Goal: Task Accomplishment & Management: Manage account settings

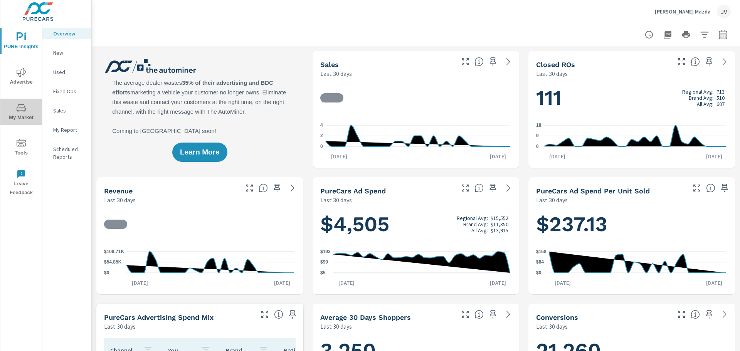
click at [25, 113] on span "My Market" at bounding box center [21, 112] width 37 height 19
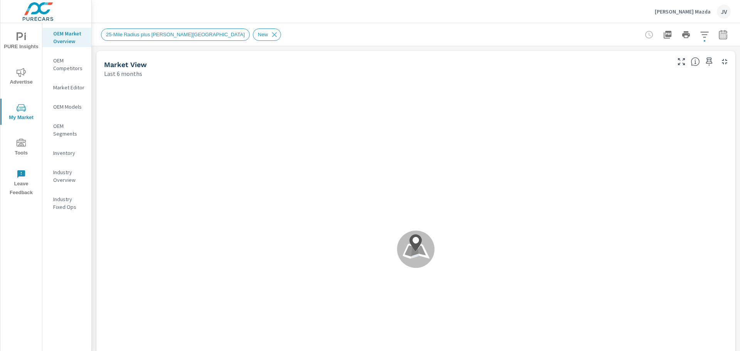
click at [28, 70] on span "Advertise" at bounding box center [21, 77] width 37 height 19
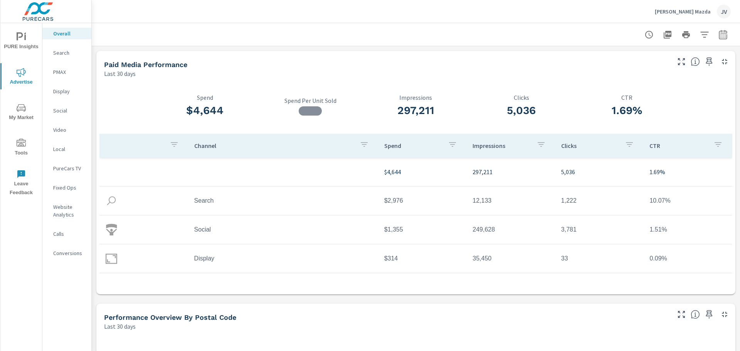
click at [24, 112] on icon "nav menu" at bounding box center [21, 107] width 9 height 9
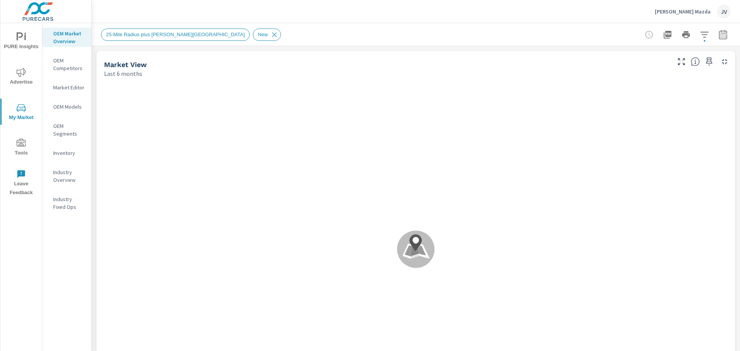
click at [24, 142] on icon "nav menu" at bounding box center [21, 143] width 9 height 8
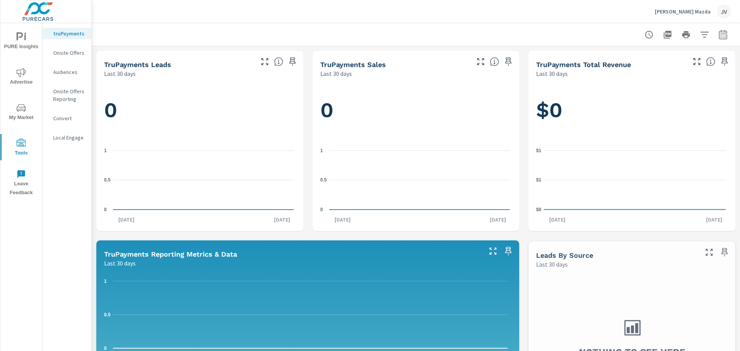
click at [75, 55] on p "Onsite Offers" at bounding box center [69, 53] width 32 height 8
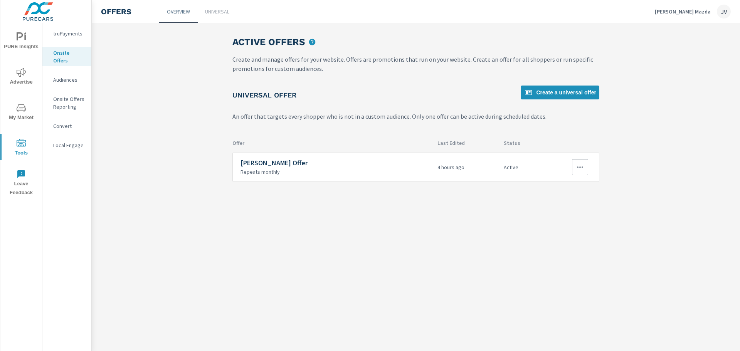
click at [578, 166] on icon "button" at bounding box center [580, 167] width 9 height 9
click at [550, 186] on link "Edit" at bounding box center [567, 185] width 43 height 19
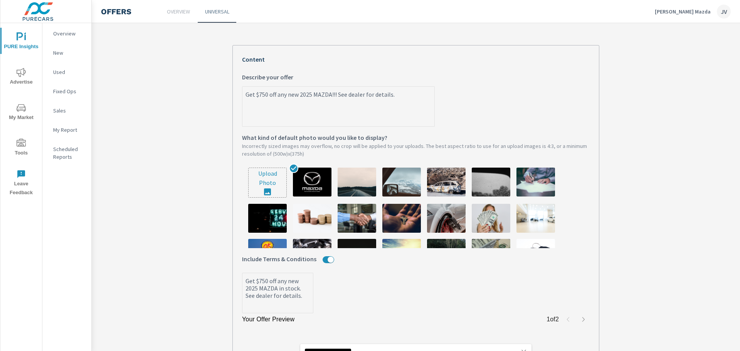
scroll to position [193, 0]
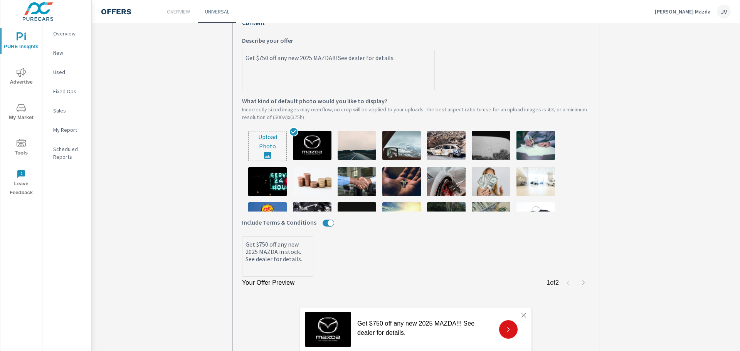
drag, startPoint x: 411, startPoint y: 59, endPoint x: 231, endPoint y: 51, distance: 180.2
click at [233, 51] on div "Your Offer Preview 1 of 2 Get $750 off any new 2025 MAZDA!!! See dealer for det…" at bounding box center [416, 190] width 367 height 365
type textarea "x"
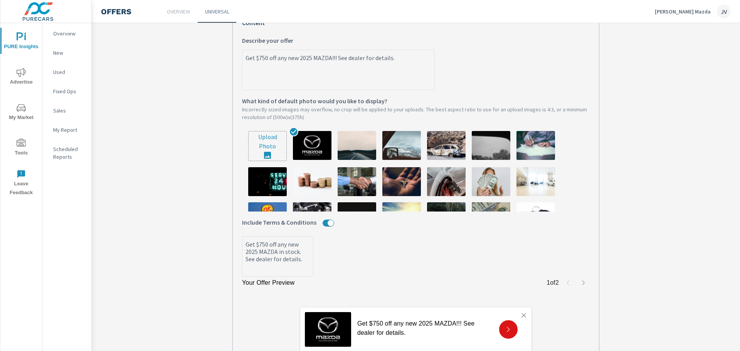
paste textarea "👻SCARY DEALS ALL MONTH👻 Get up to $6,250.00 off select 2025 Mazda Models. But H…"
type textarea "👻SCARY DEALS ALL MONTH👻 Get up to $6,250.00 off select 2025 Mazda Models. But H…"
type textarea "x"
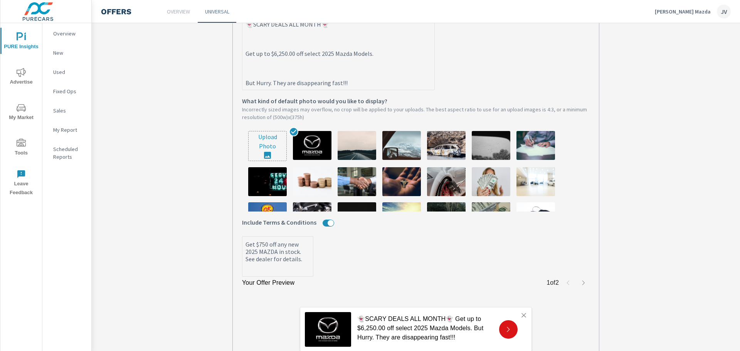
click at [243, 56] on textarea "👻SCARY DEALS ALL MONTH👻 Get up to $6,250.00 off select 2025 Mazda Models. But H…" at bounding box center [339, 54] width 192 height 72
type textarea "👻SCARY DEALS ALL MONTH👻 Get up to $6,250.00 off select 2025 Mazda Models. But H…"
type textarea "x"
type textarea "👻SCARY DEALS ALL MONTH👻 Get up to $6,250.00 off select 2025 Mazda Models. But H…"
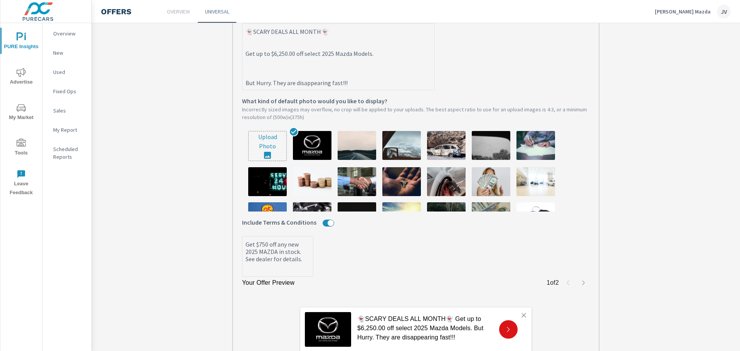
type textarea "x"
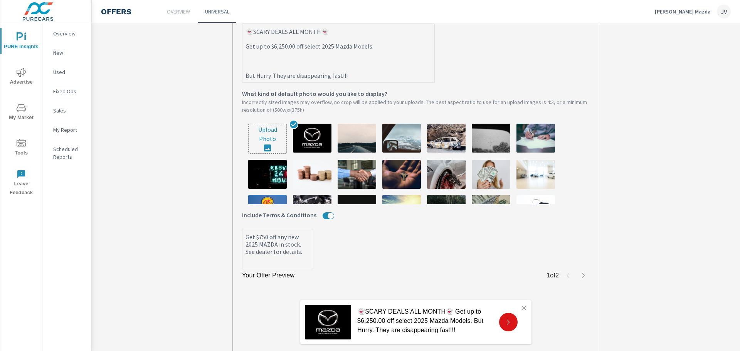
scroll to position [212, 0]
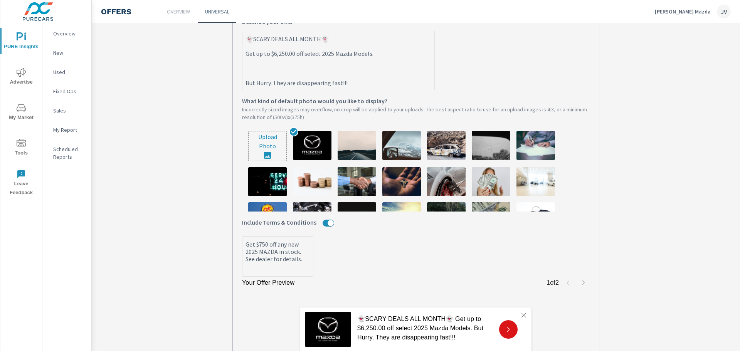
click at [243, 85] on textarea "👻SCARY DEALS ALL MONTH👻 Get up to $6,250.00 off select 2025 Mazda Models. But H…" at bounding box center [339, 60] width 192 height 57
type textarea "👻SCARY DEALS ALL MONTH👻 Get up to $6,250.00 off select 2025 Mazda Models. But H…"
type textarea "x"
type textarea "👻SCARY DEALS ALL MONTH👻 Get up to $6,250.00 off select 2025 Mazda Models. But H…"
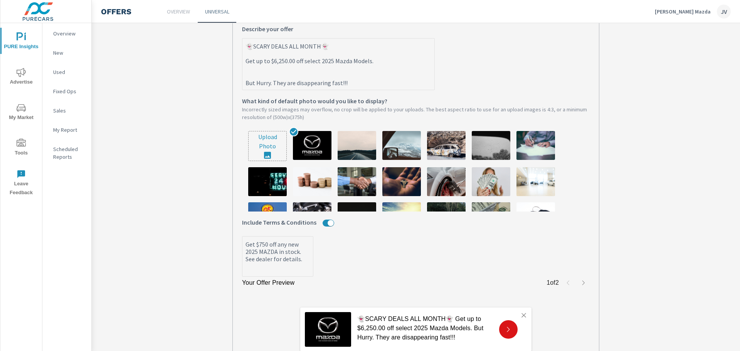
type textarea "x"
type textarea "👻SCARY DEALS ALL MONTH👻 Get up to $6,250.00 off select 2025 Mazda Models. But H…"
type textarea "x"
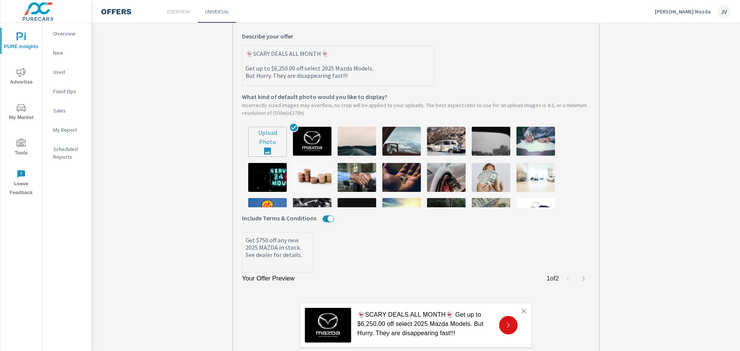
scroll to position [193, 0]
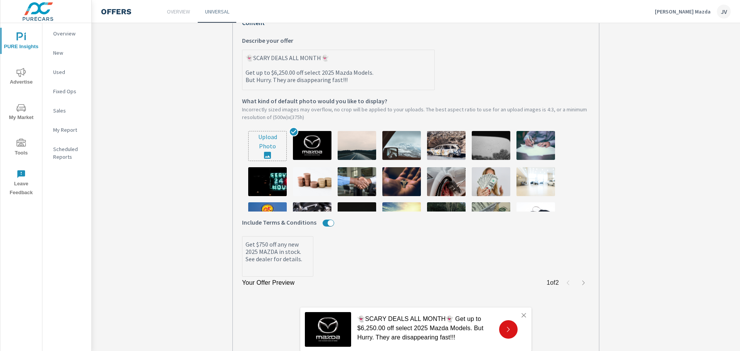
click at [243, 75] on textarea "👻SCARY DEALS ALL MONTH👻 Get up to $6,250.00 off select 2025 Mazda Models. But H…" at bounding box center [339, 70] width 192 height 39
type textarea "👻SCARY DEALS ALL MONTH👻 Get up to $6,250.00 off select 2025 Mazda Models. But H…"
type textarea "x"
type textarea "👻SCARY DEALS ALL MONTH👻 Get up to $6,250.00 off select 2025 Mazda Models. But H…"
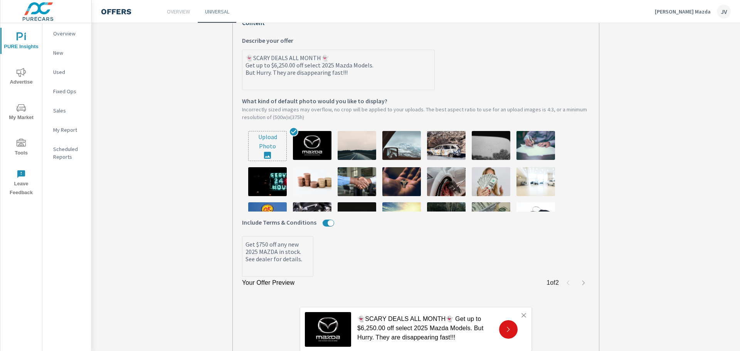
type textarea "x"
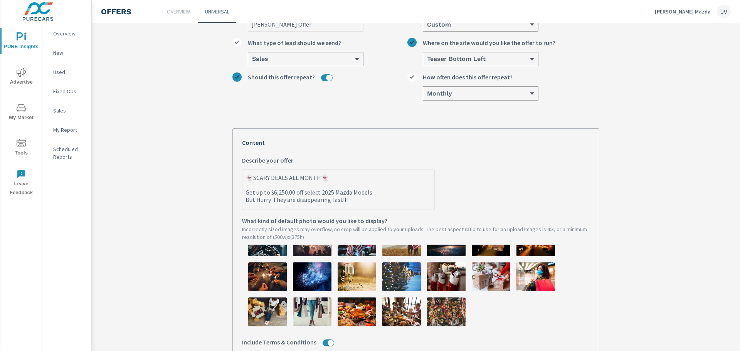
scroll to position [77, 0]
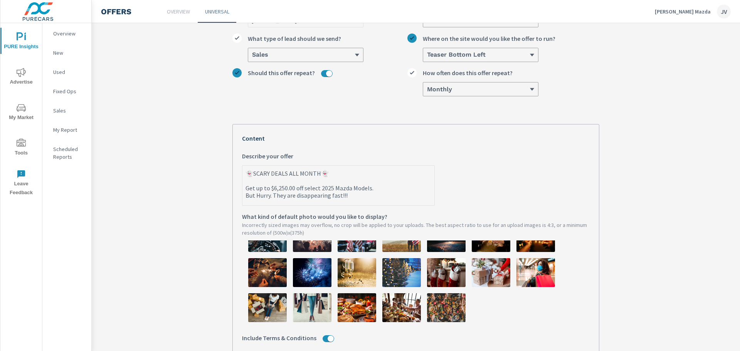
click at [300, 189] on textarea "👻SCARY DEALS ALL MONTH👻 Get up to $6,250.00 off select 2025 Mazda Models. But H…" at bounding box center [339, 186] width 192 height 39
type textarea "👻SCARY DEALS ALL MONTH👻 Get up to $6,250.00 of select 2025 Mazda Models. But Hu…"
type textarea "x"
type textarea "👻SCARY DEALS ALL MONTH👻 Get up to $6,250.00 o select 2025 Mazda Models. But Hur…"
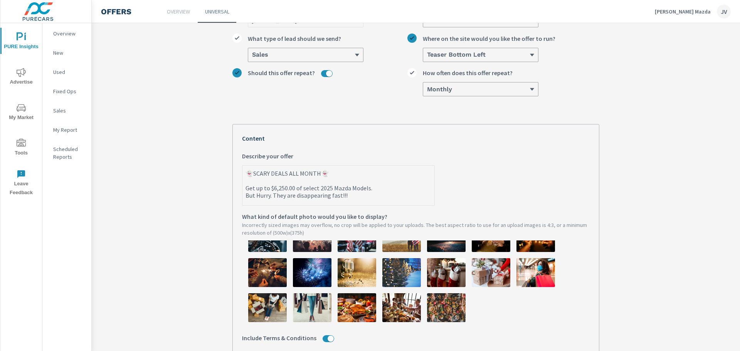
type textarea "x"
type textarea "👻SCARY DEALS ALL MONTH👻 Get up to $6,250.00 select 2025 Mazda Models. But Hurry…"
type textarea "x"
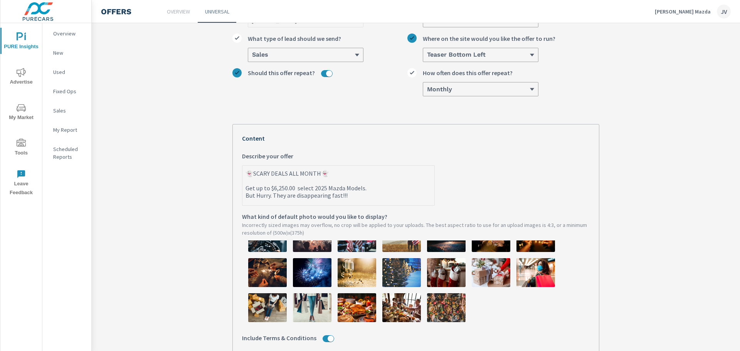
type textarea "👻SCARY DEALS ALL MONTH👻 Get up to $6,250.00 O select 2025 Mazda Models. But Hur…"
type textarea "x"
type textarea "👻SCARY DEALS ALL MONTH👻 Get up to $6,250.00 OF select 2025 Mazda Models. But Hu…"
type textarea "x"
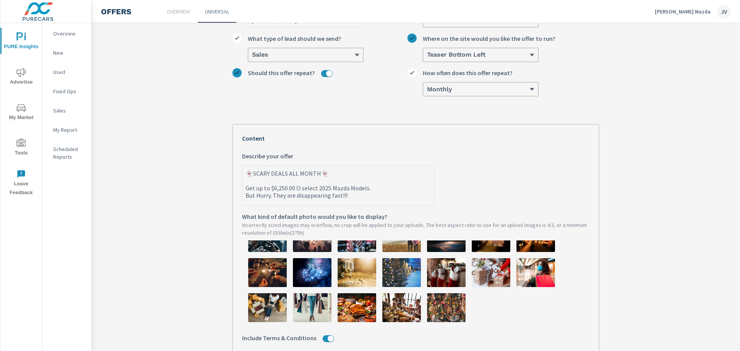
type textarea "x"
type textarea "👻SCARY DEALS ALL MONTH👻 Get up to $6,250.00 OFF select 2025 Mazda Models. But H…"
type textarea "x"
click at [243, 201] on textarea "👻SCARY DEALS ALL MONTH👻 Get up to $6,250.00 OFF select 2025 Mazda Models. But H…" at bounding box center [339, 186] width 192 height 39
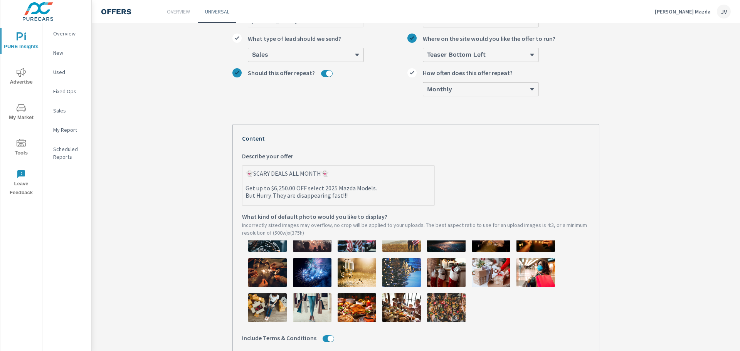
type textarea "👻SCARY DEALS ALL MONTH👻 Get up to $6,250.00 OFF select 2025 Mazda Models. But H…"
type textarea "x"
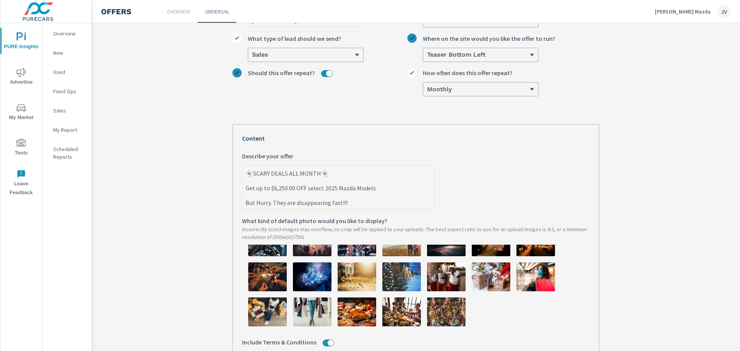
click at [375, 189] on textarea "👻SCARY DEALS ALL MONTH👻 Get up to $6,250.00 OFF select 2025 Mazda Models. But H…" at bounding box center [339, 188] width 192 height 43
type textarea "👻SCARY DEALS ALL MONTH👻 Get up to $6,250.00 OFF select 2025 Mazda Models. But H…"
type textarea "x"
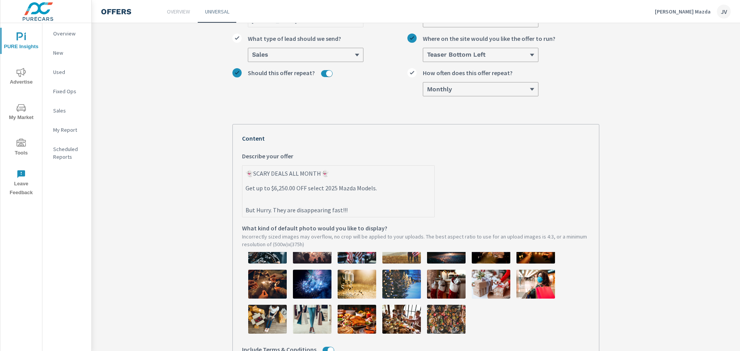
type textarea "👻SCARY DEALS ALL MONTH👻 Get up to $6,250.00 OFF select 2025 Mazda Models. But H…"
type textarea "x"
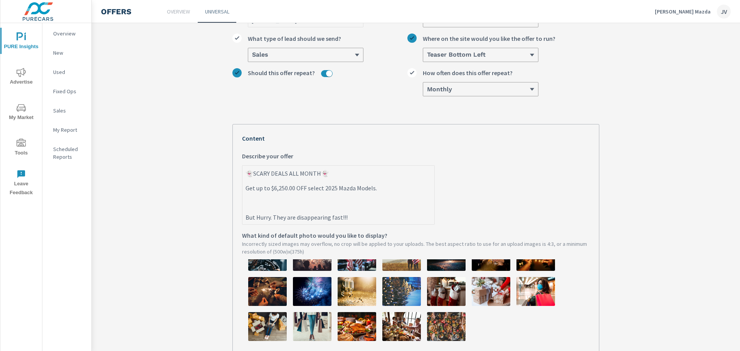
type textarea "👻SCARY DEALS ALL MONTH👻 Get up to $6,250.00 OFF select 2025 Mazda Models. B But…"
type textarea "x"
type textarea "👻SCARY DEALS ALL MONTH👻 Get up to $6,250.00 OFF select 2025 Mazda Models. BU Bu…"
type textarea "x"
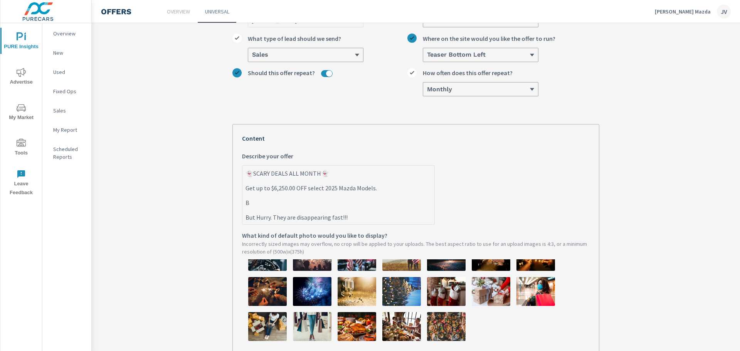
type textarea "x"
type textarea "👻SCARY DEALS ALL MONTH👻 Get up to $6,250.00 OFF select 2025 Mazda Models. BUT B…"
type textarea "x"
type textarea "👻SCARY DEALS ALL MONTH👻 Get up to $6,250.00 OFF select 2025 Mazda Models. BUT B…"
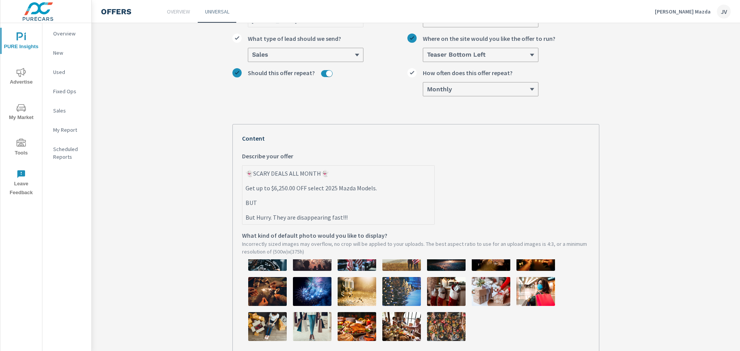
type textarea "x"
type textarea "👻SCARY DEALS ALL MONTH👻 Get up to $6,250.00 OFF select 2025 Mazda Models. BUT H…"
type textarea "x"
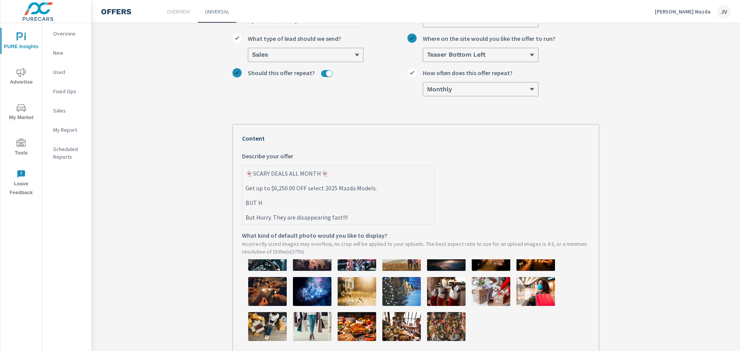
type textarea "👻SCARY DEALS ALL MONTH👻 Get up to $6,250.00 OFF select 2025 Mazda Models. BUT H…"
type textarea "x"
type textarea "👻SCARY DEALS ALL MONTH👻 Get up to $6,250.00 OFF select 2025 Mazda Models. BUT H…"
type textarea "x"
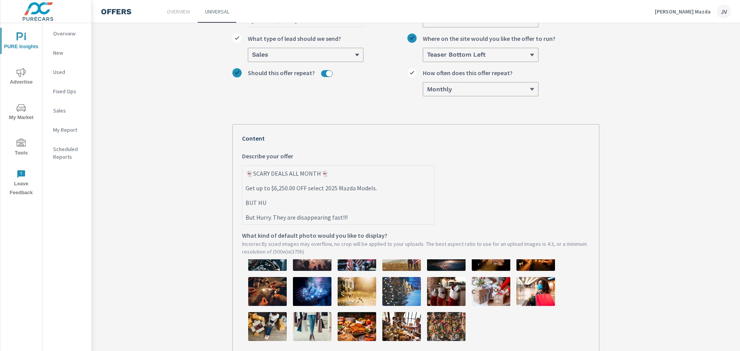
type textarea "x"
type textarea "👻SCARY DEALS ALL MONTH👻 Get up to $6,250.00 OFF select 2025 Mazda Models. BUT H…"
type textarea "x"
type textarea "👻SCARY DEALS ALL MONTH👻 Get up to $6,250.00 OFF select 2025 Mazda Models. BUT H…"
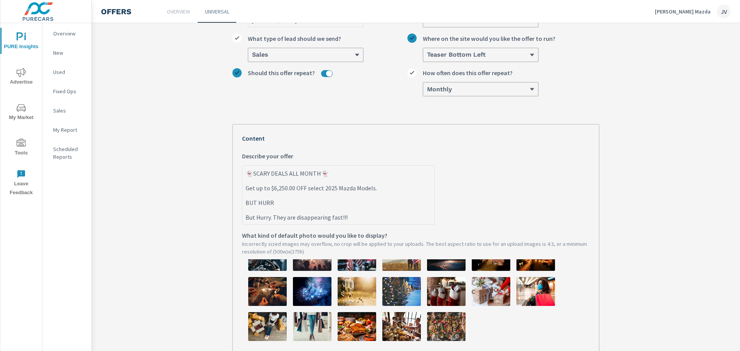
type textarea "x"
type textarea "👻SCARY DEALS ALL MONTH👻 Get up to $6,250.00 OFF select 2025 Mazda Models. BUT H…"
type textarea "x"
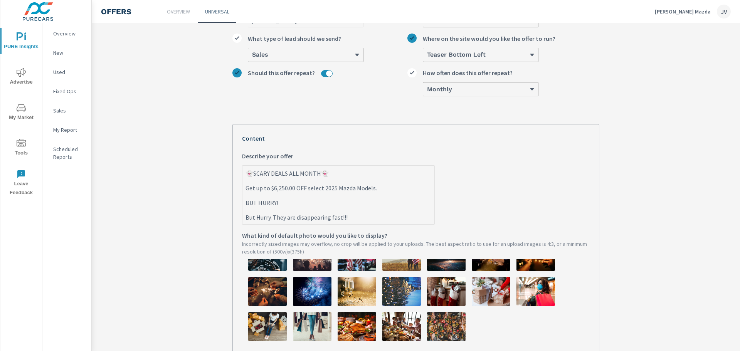
type textarea "👻SCARY DEALS ALL MONTH👻 Get up to $6,250.00 OFF select 2025 Mazda Models. BUT H…"
type textarea "x"
type textarea "👻SCARY DEALS ALL MONTH👻 Get up to $6,250.00 OFF select 2025 Mazda Models. BUT H…"
type textarea "x"
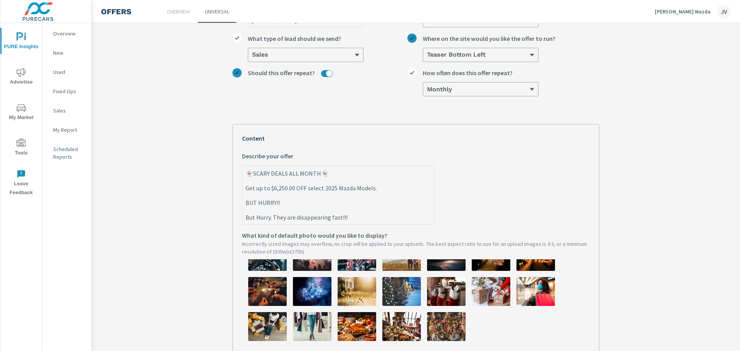
type textarea "x"
type textarea "👻SCARY DEALS ALL MONTH👻 Get up to $6,250.00 OFF select 2025 Mazda Models. BUT H…"
type textarea "x"
type textarea "👻SCARY DEALS ALL MONTH👻 Get up to $6,250.00 OFF select 2025 Mazda Models. BUT H…"
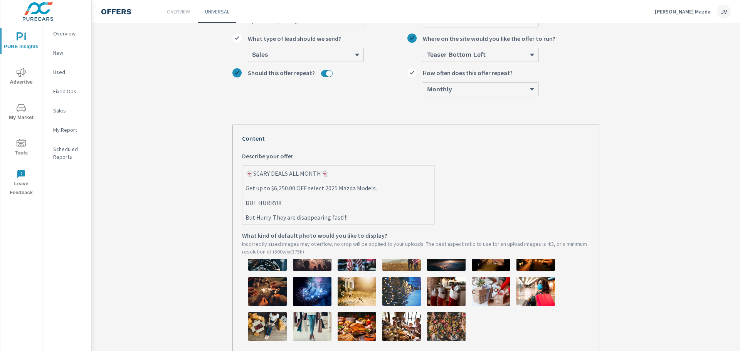
type textarea "x"
type textarea "👻SCARY DEALS ALL MONTH👻 Get up to $6,250.00 OFF select 2025 Mazda Models. BUT H…"
type textarea "x"
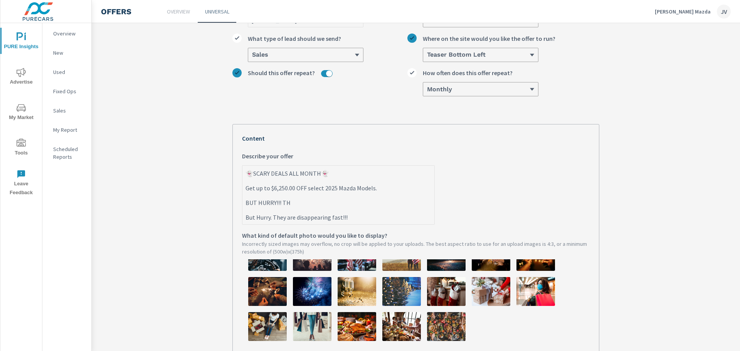
type textarea "👻SCARY DEALS ALL MONTH👻 Get up to $6,250.00 OFF select 2025 Mazda Models. BUT H…"
type textarea "x"
type textarea "👻SCARY DEALS ALL MONTH👻 Get up to $6,250.00 OFF select 2025 Mazda Models. BUT H…"
type textarea "x"
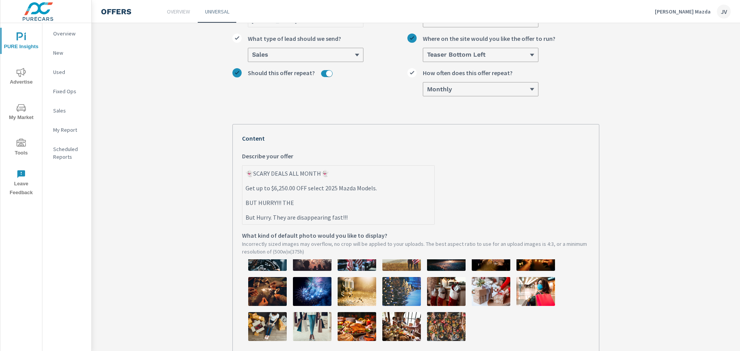
type textarea "x"
type textarea "👻SCARY DEALS ALL MONTH👻 Get up to $6,250.00 OFF select 2025 Mazda Models. BUT H…"
type textarea "x"
type textarea "👻SCARY DEALS ALL MONTH👻 Get up to $6,250.00 OFF select 2025 Mazda Models. BUT H…"
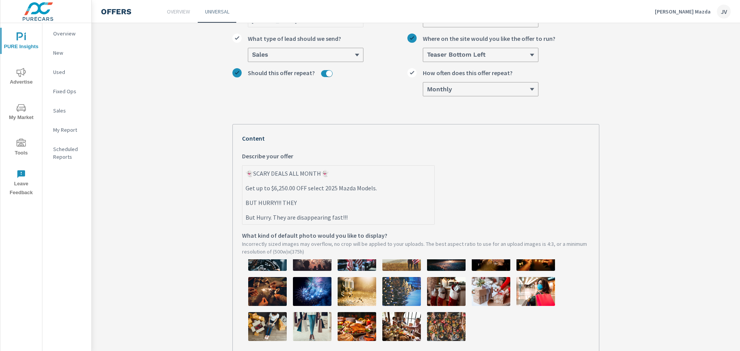
type textarea "x"
type textarea "👻SCARY DEALS ALL MONTH👻 Get up to $6,250.00 OFF select 2025 Mazda Models. BUT H…"
type textarea "x"
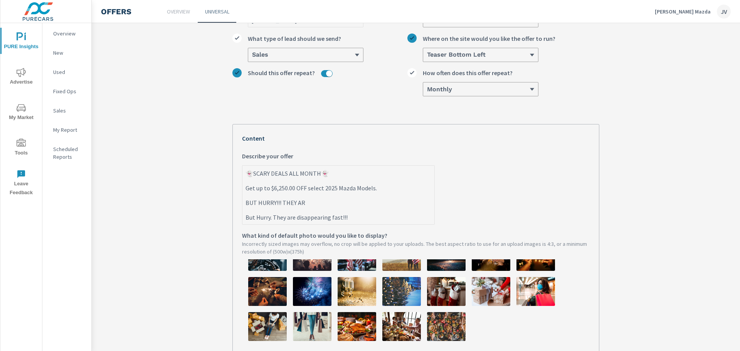
type textarea "👻SCARY DEALS ALL MONTH👻 Get up to $6,250.00 OFF select 2025 Mazda Models. BUT H…"
type textarea "x"
type textarea "👻SCARY DEALS ALL MONTH👻 Get up to $6,250.00 OFF select 2025 Mazda Models. BUT H…"
type textarea "x"
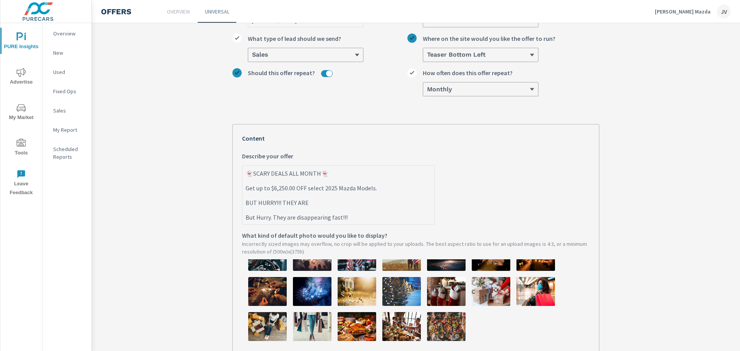
type textarea "x"
type textarea "👻SCARY DEALS ALL MONTH👻 Get up to $6,250.00 OFF select 2025 Mazda Models. BUT H…"
type textarea "x"
type textarea "👻SCARY DEALS ALL MONTH👻 Get up to $6,250.00 OFF select 2025 Mazda Models. BUT H…"
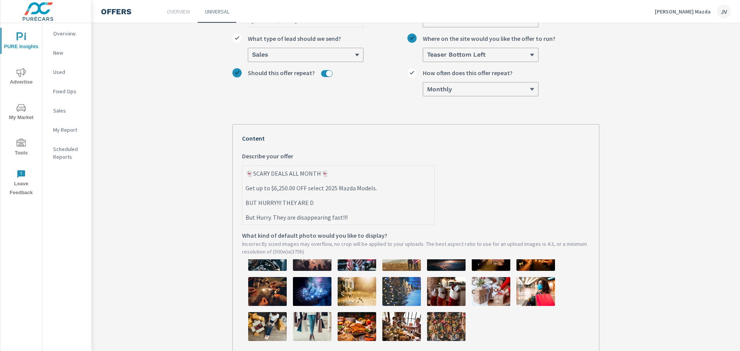
type textarea "x"
type textarea "👻SCARY DEALS ALL MONTH👻 Get up to $6,250.00 OFF select 2025 Mazda Models. BUT H…"
type textarea "x"
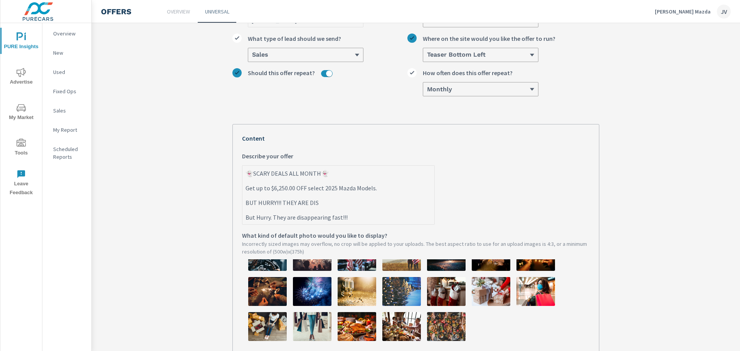
type textarea "👻SCARY DEALS ALL MONTH👻 Get up to $6,250.00 OFF select 2025 Mazda Models. BUT H…"
type textarea "x"
type textarea "👻SCARY DEALS ALL MONTH👻 Get up to $6,250.00 OFF select 2025 Mazda Models. BUT H…"
type textarea "x"
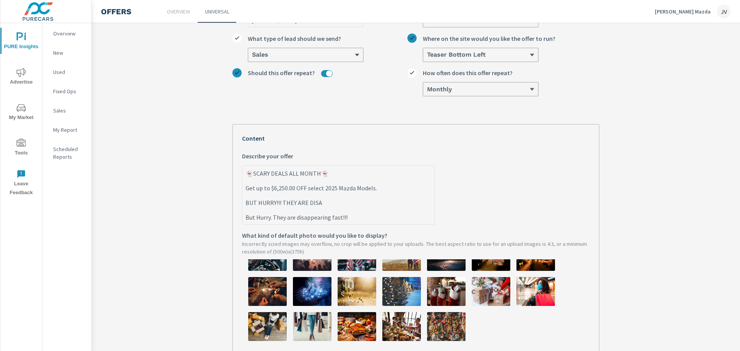
type textarea "x"
type textarea "👻SCARY DEALS ALL MONTH👻 Get up to $6,250.00 OFF select 2025 Mazda Models. BUT H…"
type textarea "x"
type textarea "👻SCARY DEALS ALL MONTH👻 Get up to $6,250.00 OFF select 2025 Mazda Models. BUT H…"
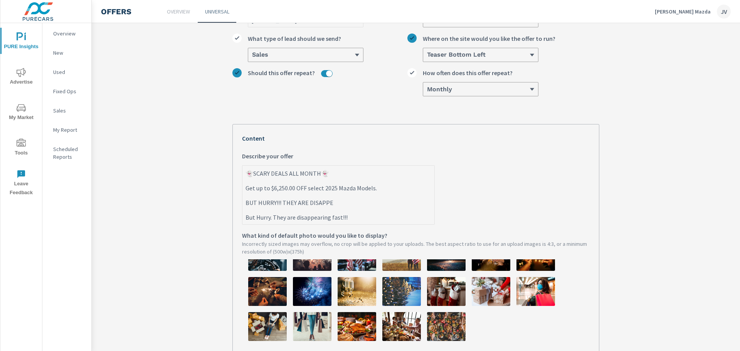
type textarea "x"
type textarea "👻SCARY DEALS ALL MONTH👻 Get up to $6,250.00 OFF select 2025 Mazda Models. BUT H…"
type textarea "x"
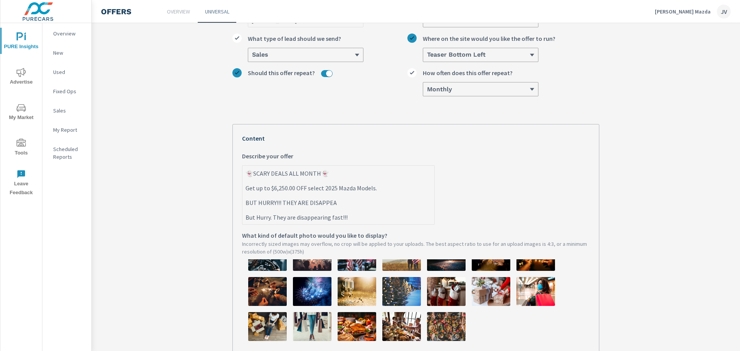
type textarea "👻SCARY DEALS ALL MONTH👻 Get up to $6,250.00 OFF select 2025 Mazda Models. BUT H…"
type textarea "x"
type textarea "👻SCARY DEALS ALL MONTH👻 Get up to $6,250.00 OFF select 2025 Mazda Models. BUT H…"
type textarea "x"
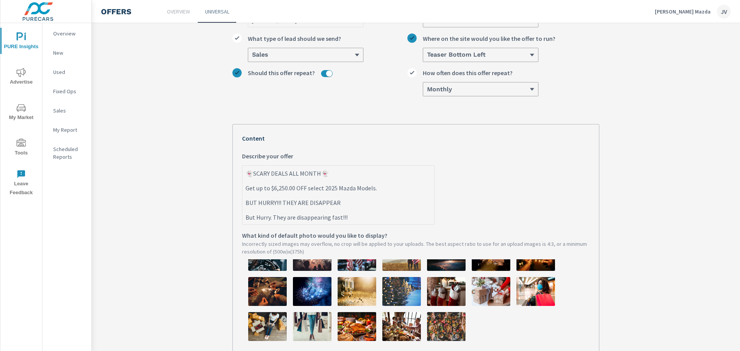
type textarea "x"
type textarea "👻SCARY DEALS ALL MONTH👻 Get up to $6,250.00 OFF select 2025 Mazda Models. BUT H…"
type textarea "x"
type textarea "👻SCARY DEALS ALL MONTH👻 Get up to $6,250.00 OFF select 2025 Mazda Models. BUT H…"
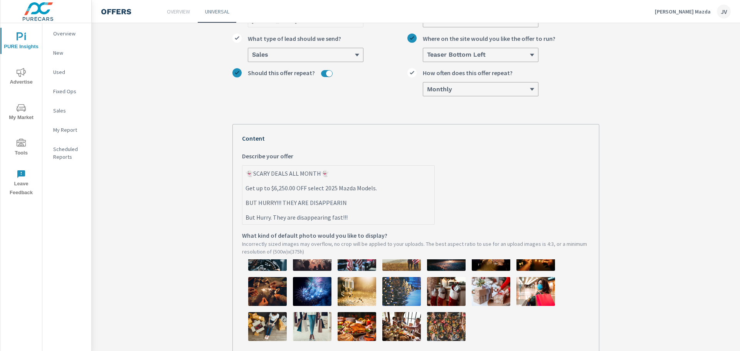
type textarea "x"
type textarea "👻SCARY DEALS ALL MONTH👻 Get up to $6,250.00 OFF select 2025 Mazda Models. BUT H…"
type textarea "x"
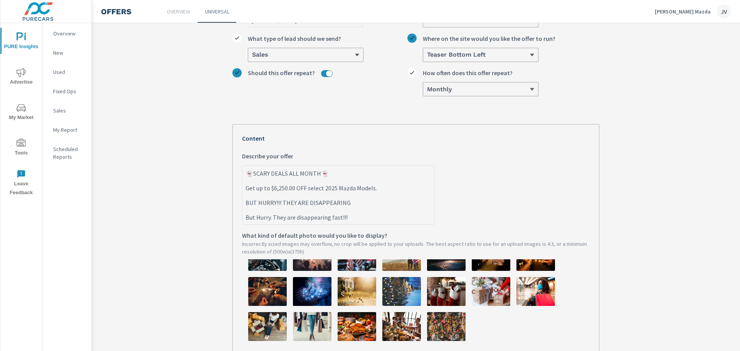
type textarea "👻SCARY DEALS ALL MONTH👻 Get up to $6,250.00 OFF select 2025 Mazda Models. BUT H…"
type textarea "x"
type textarea "👻SCARY DEALS ALL MONTH👻 Get up to $6,250.00 OFF select 2025 Mazda Models. BUT H…"
type textarea "x"
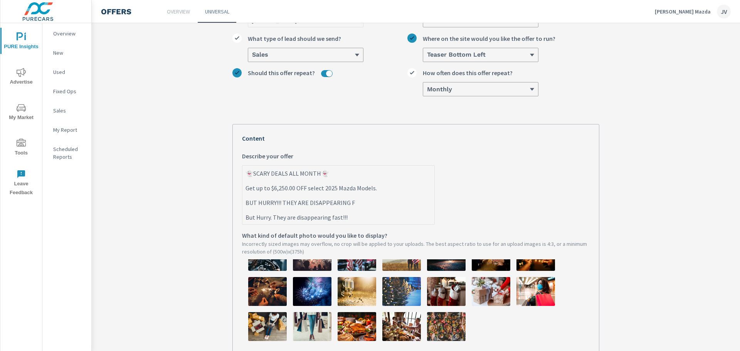
type textarea "x"
type textarea "👻SCARY DEALS ALL MONTH👻 Get up to $6,250.00 OFF select 2025 Mazda Models. BUT H…"
type textarea "x"
type textarea "👻SCARY DEALS ALL MONTH👻 Get up to $6,250.00 OFF select 2025 Mazda Models. BUT H…"
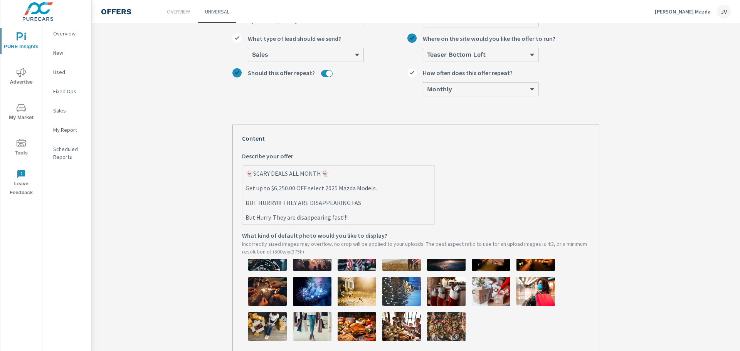
type textarea "x"
type textarea "👻SCARY DEALS ALL MONTH👻 Get up to $6,250.00 OFF select 2025 Mazda Models. BUT H…"
type textarea "x"
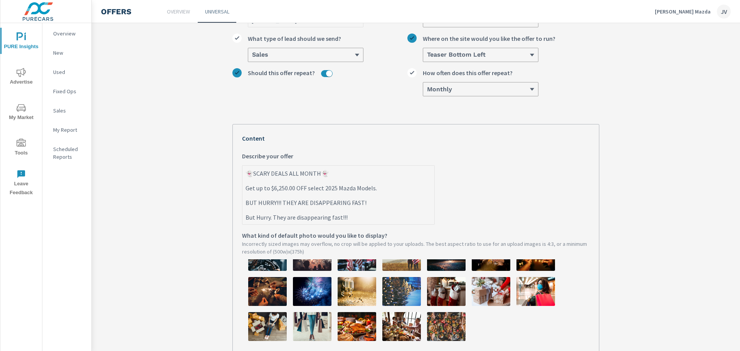
type textarea "👻SCARY DEALS ALL MONTH👻 Get up to $6,250.00 OFF select 2025 Mazda Models. BUT H…"
type textarea "x"
type textarea "👻SCARY DEALS ALL MONTH👻 Get up to $6,250.00 OFF select 2025 Mazda Models. BUT H…"
type textarea "x"
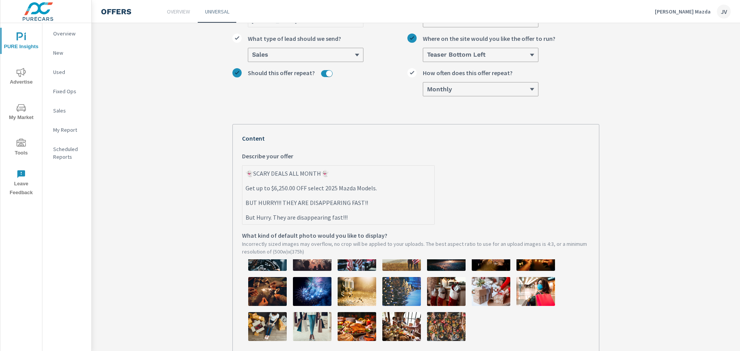
type textarea "x"
drag, startPoint x: 356, startPoint y: 222, endPoint x: 241, endPoint y: 221, distance: 114.9
click at [243, 221] on textarea "👻SCARY DEALS ALL MONTH👻 Get up to $6,250.00 OFF select 2025 Mazda Models. BUT H…" at bounding box center [339, 195] width 192 height 57
type textarea "👻SCARY DEALS ALL MONTH👻 Get up to $6,250.00 OFF select 2025 Mazda Models. BUT H…"
type textarea "x"
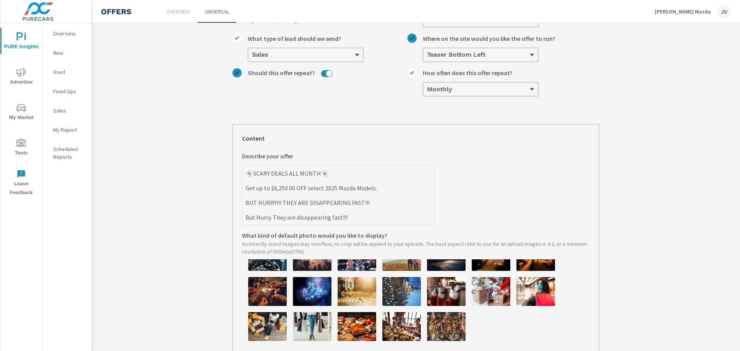
type textarea "x"
type textarea "👻SCARY DEALS ALL MONTH👻 Get up to $6,250.00 OFF select 2025 Mazda Models. BUT H…"
type textarea "x"
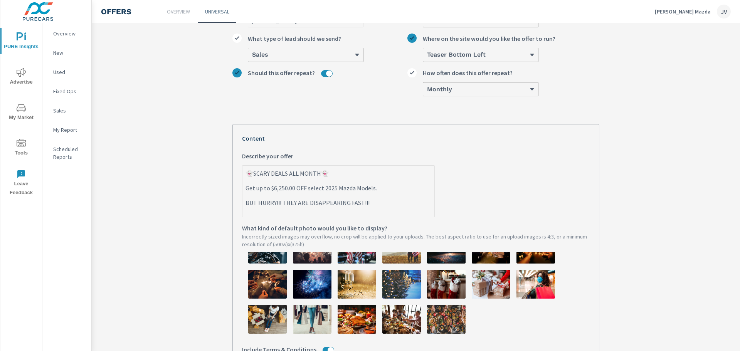
type textarea "👻SCARY DEALS ALL MONTH👻 Get up to $6,250.00 OFF select 2025 Mazda Models. BUT H…"
type textarea "x"
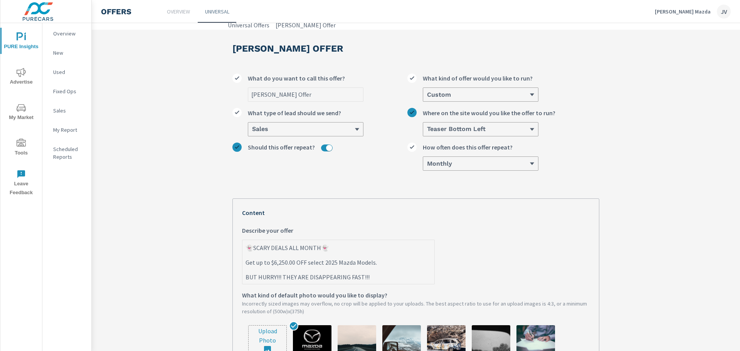
scroll to position [80, 0]
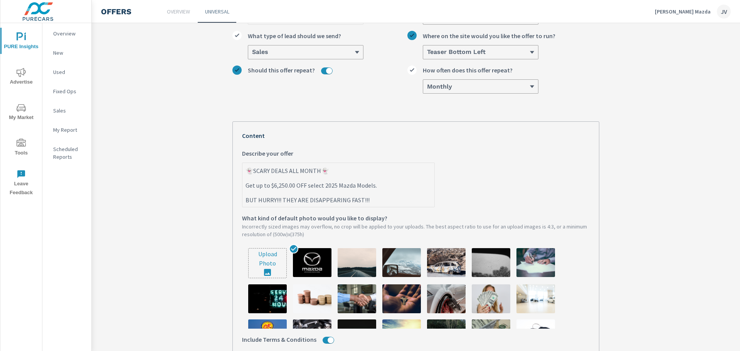
click at [243, 204] on textarea "👻SCARY DEALS ALL MONTH👻 Get up to $6,250.00 OFF select 2025 Mazda Models. BUT H…" at bounding box center [339, 185] width 192 height 43
type textarea "👻SCARY DEALS ALL MONTH👻 Get up to $6,250.00 OFF select 2025 Mazda Models. BUT H…"
type textarea "x"
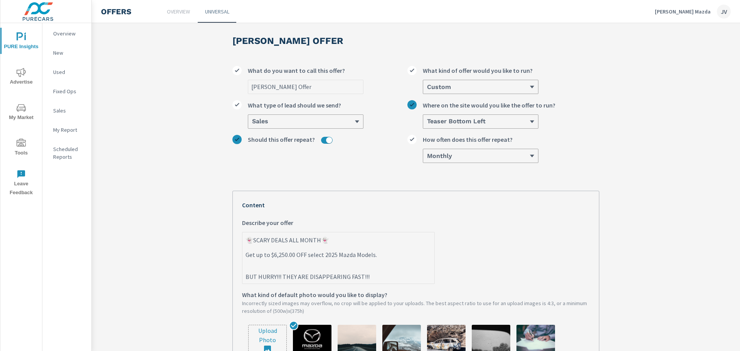
scroll to position [0, 0]
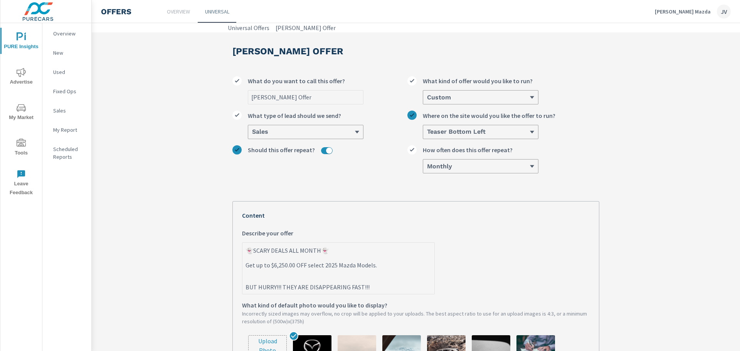
type textarea "👻SCARY DEALS ALL MONTH👻 Get up to $6,250.00 OFF select 2025 Mazda Models. BUT H…"
type textarea "x"
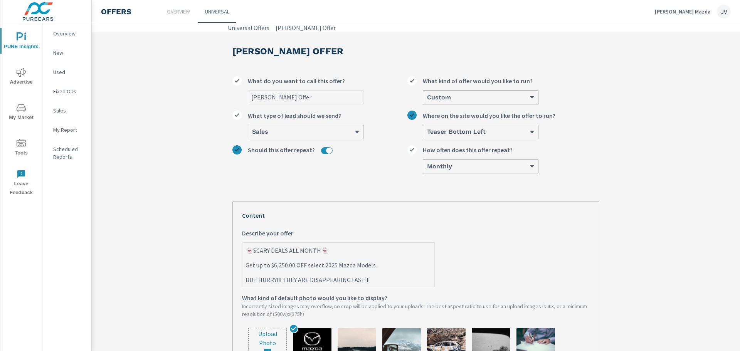
type textarea "👻SCARY DEALS ALL MONTH👻 Get up to $6,250.00 OFF select 2025 Mazda Models. BUT H…"
type textarea "x"
type textarea "👻SCARY DEALS ALL MONTH👻 Get up to $6,250.00 OFF select 2025 Mazda Models. BUT H…"
type textarea "x"
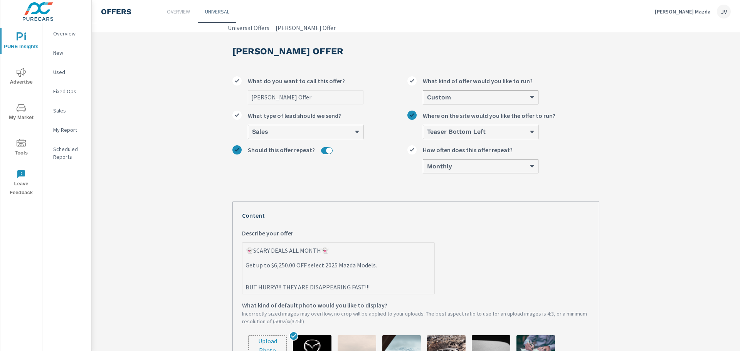
drag, startPoint x: 425, startPoint y: 279, endPoint x: 276, endPoint y: 275, distance: 149.3
click at [276, 275] on textarea "👻SCARY DEALS ALL MONTH👻 Get up to $6,250.00 OFF select 2025 Mazda Models. BUT H…" at bounding box center [339, 269] width 192 height 50
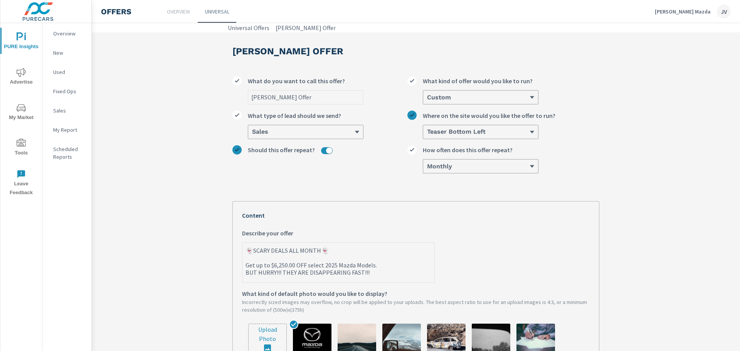
click at [243, 253] on textarea "👻SCARY DEALS ALL MONTH👻 Get up to $6,250.00 OFF select 2025 Mazda Models. BUT H…" at bounding box center [339, 263] width 192 height 39
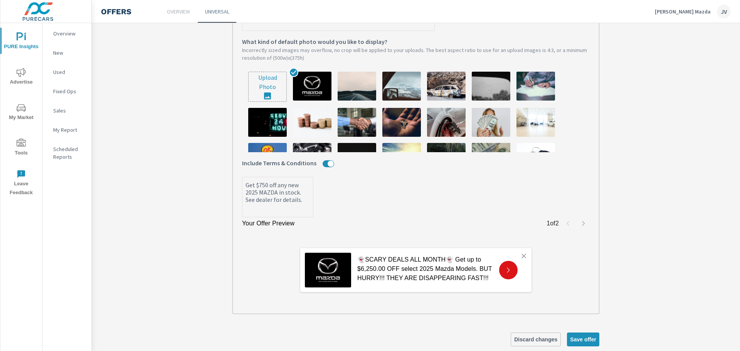
scroll to position [268, 0]
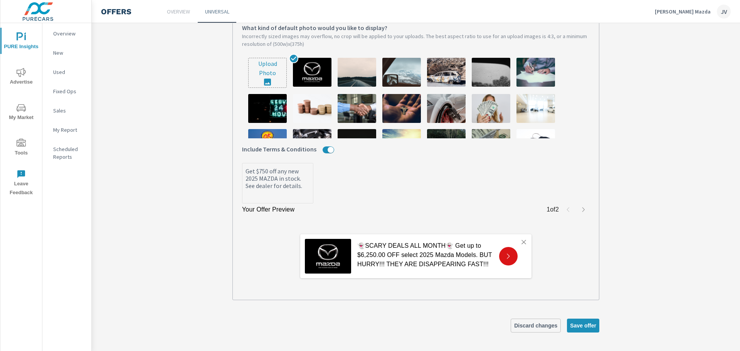
click at [582, 211] on icon "button" at bounding box center [584, 210] width 6 height 6
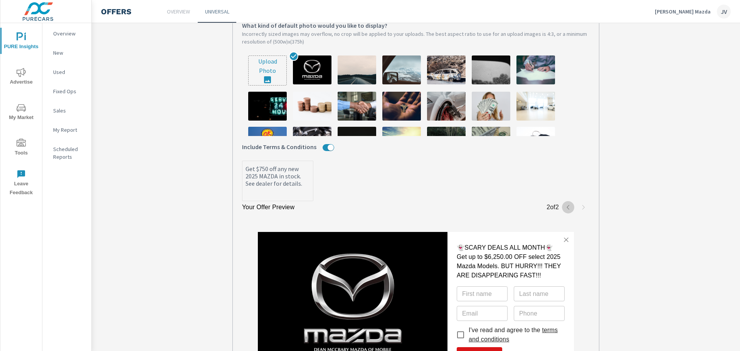
click at [565, 210] on icon "button" at bounding box center [568, 207] width 6 height 6
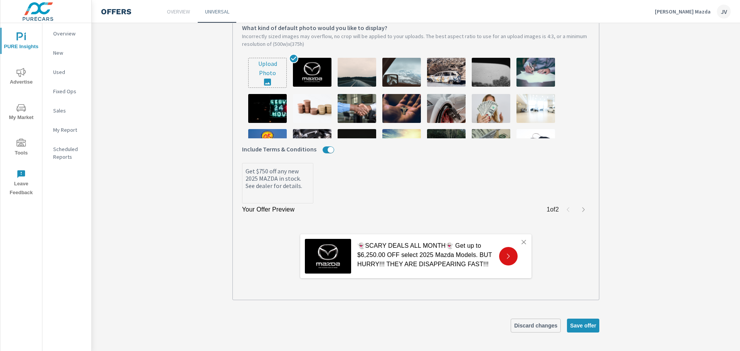
click at [507, 256] on icon at bounding box center [508, 256] width 7 height 7
click at [581, 328] on span "Save offer" at bounding box center [583, 325] width 26 height 7
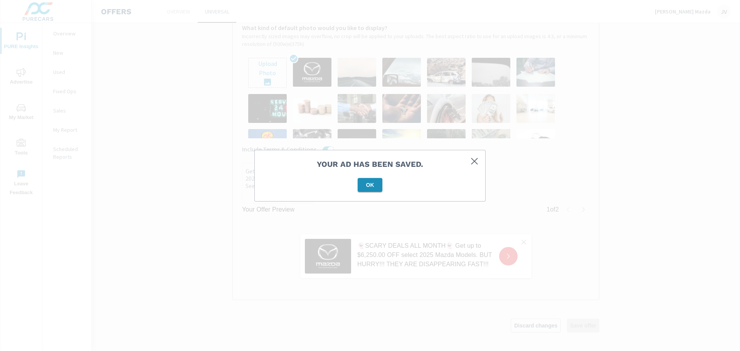
click at [367, 182] on span "OK" at bounding box center [370, 185] width 19 height 7
